Goal: Register for event/course

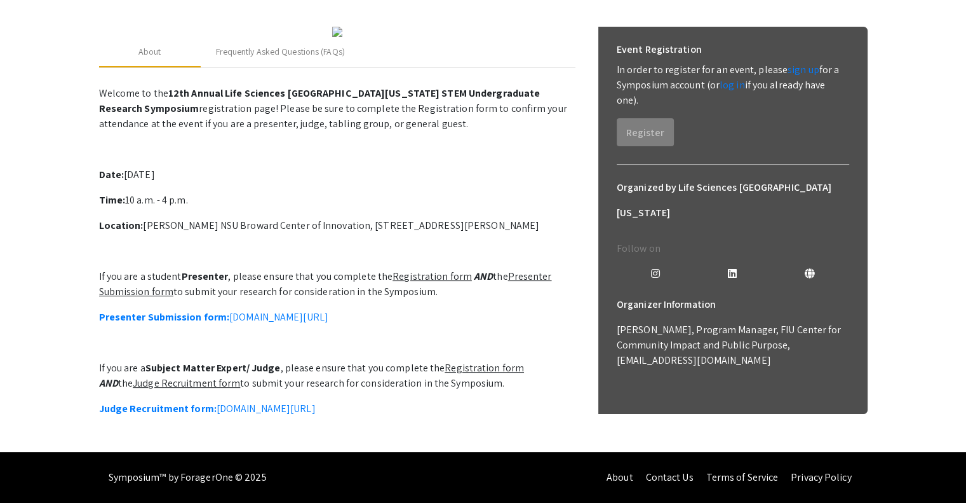
scroll to position [299, 0]
click at [328, 310] on link "Presenter Submission form: [DOMAIN_NAME][URL]" at bounding box center [213, 316] width 229 height 13
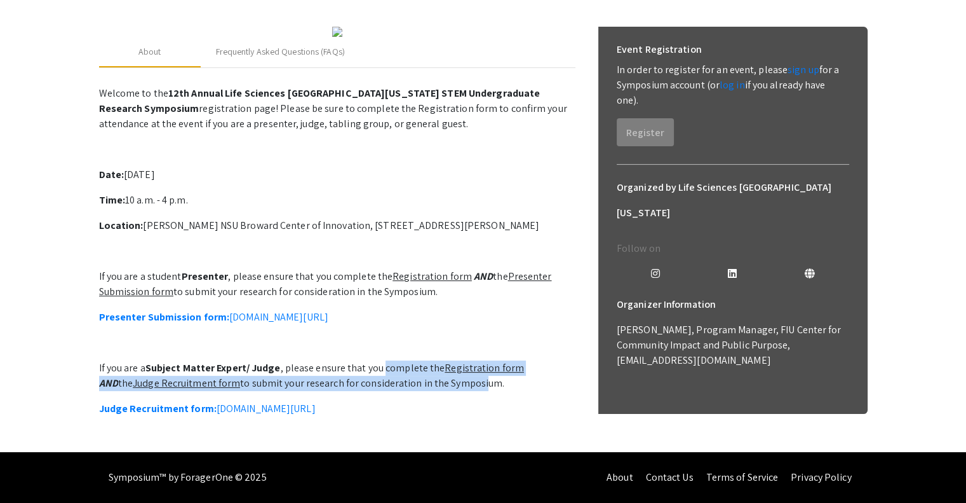
drag, startPoint x: 381, startPoint y: 352, endPoint x: 444, endPoint y: 360, distance: 62.7
click at [444, 360] on p "If you are a Subject Matter Expert/ Judge , please ensure that you complete the…" at bounding box center [337, 375] width 477 height 30
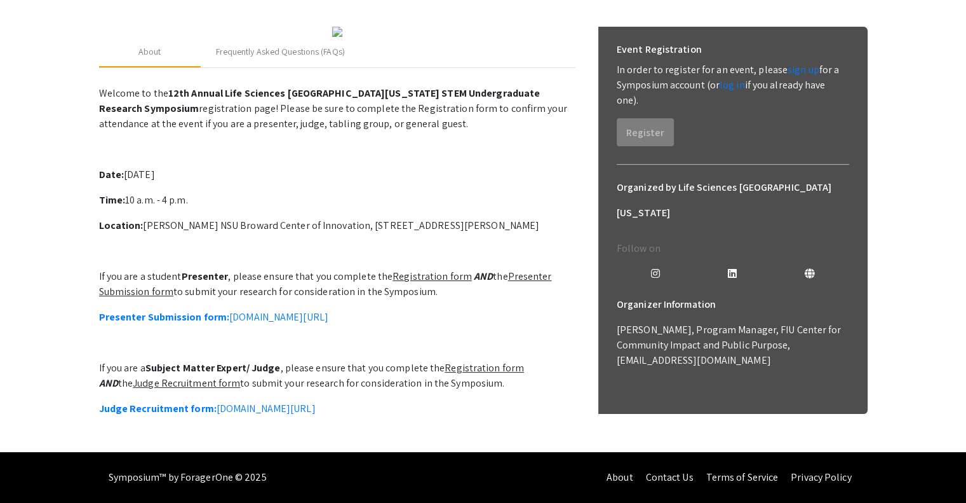
click at [363, 360] on p "If you are a Subject Matter Expert/ Judge , please ensure that you complete the…" at bounding box center [337, 375] width 477 height 30
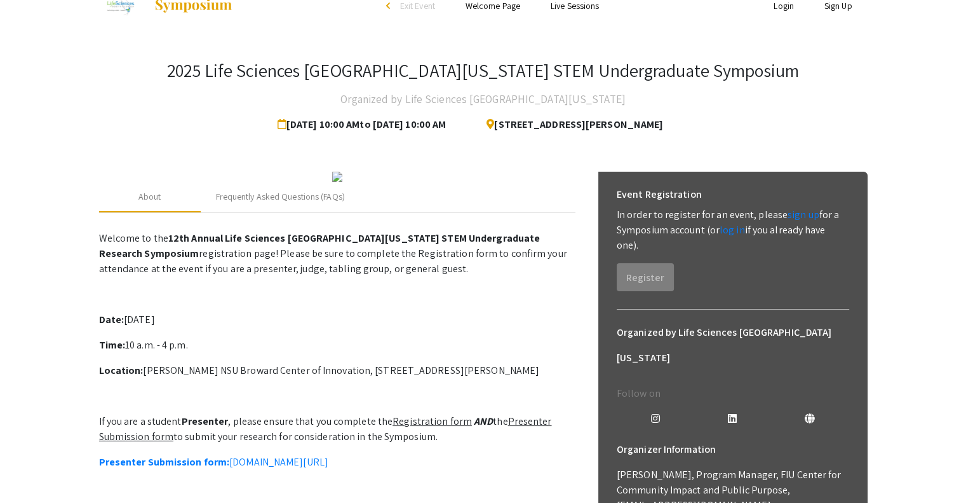
scroll to position [0, 0]
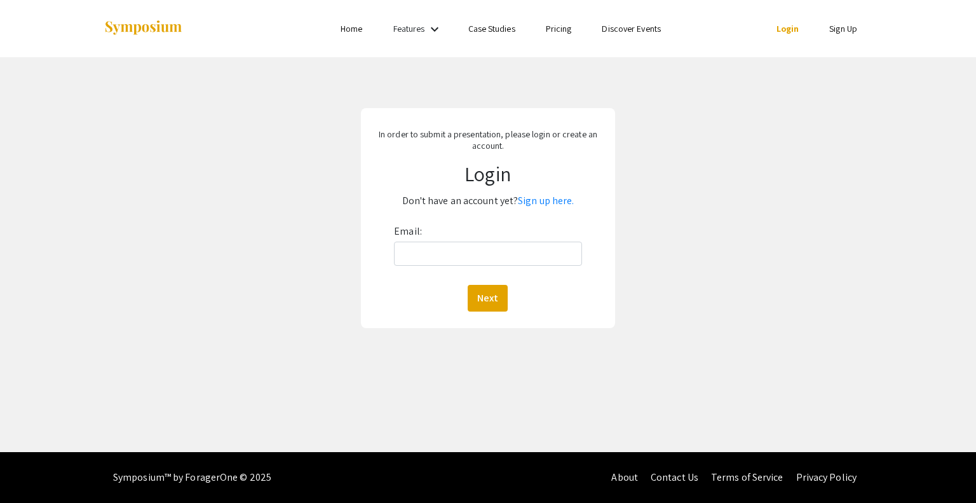
click at [433, 276] on div "Email: Next" at bounding box center [487, 266] width 187 height 90
click at [407, 263] on input "Email:" at bounding box center [487, 253] width 187 height 24
click at [636, 168] on div "In order to submit a presentation, please login or create an account. Login Don…" at bounding box center [487, 218] width 995 height 322
